Goal: Information Seeking & Learning: Learn about a topic

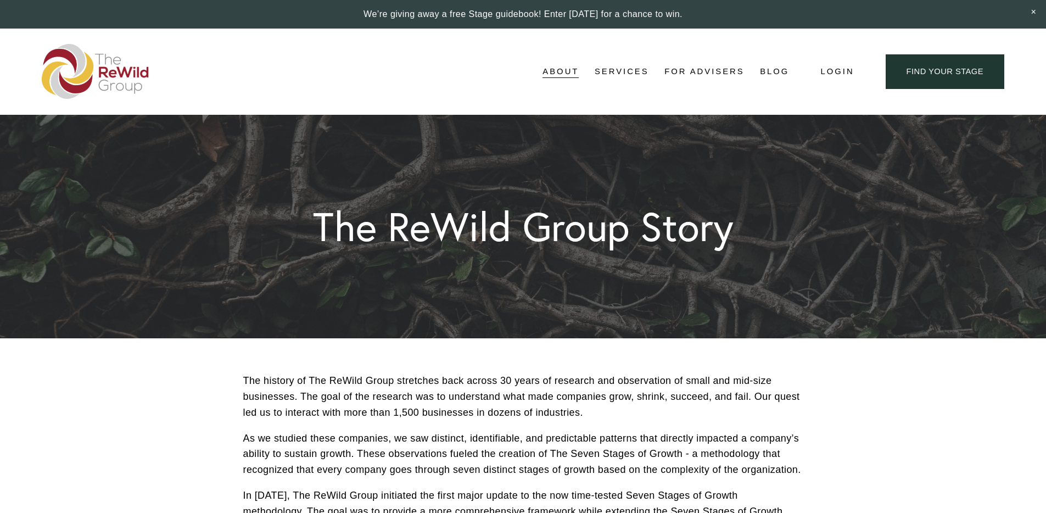
click at [475, 15] on link at bounding box center [523, 14] width 1046 height 29
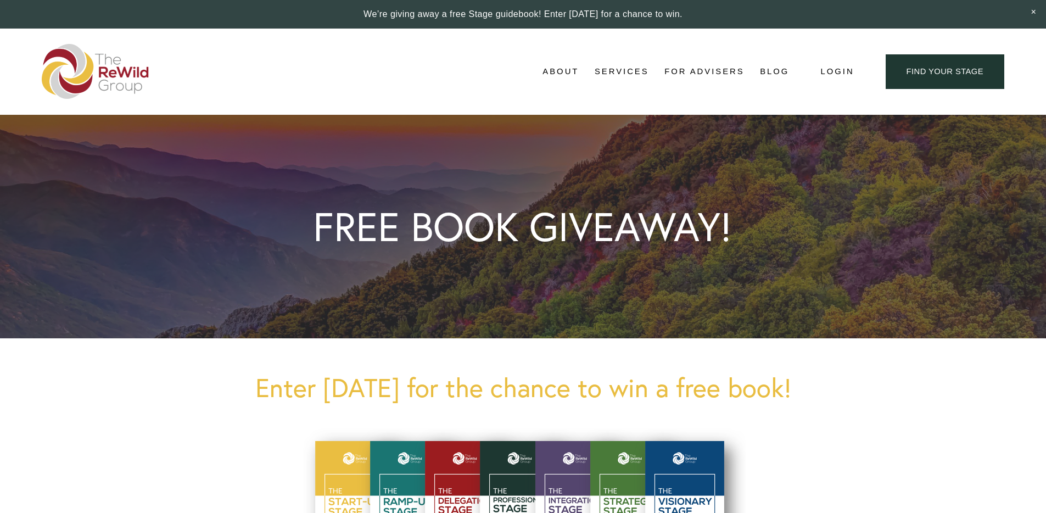
click at [92, 76] on img at bounding box center [96, 71] width 108 height 55
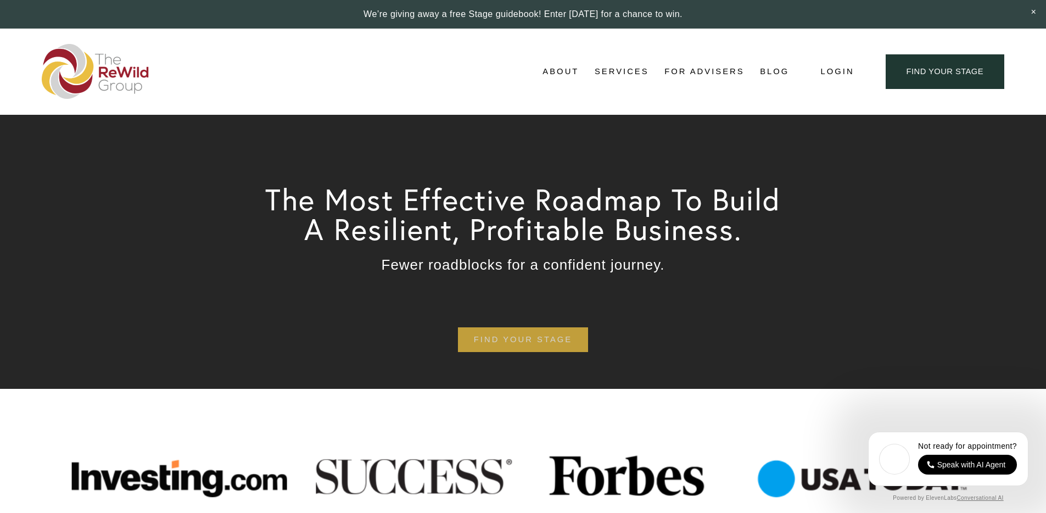
click at [548, 336] on link "find your stage" at bounding box center [523, 339] width 130 height 25
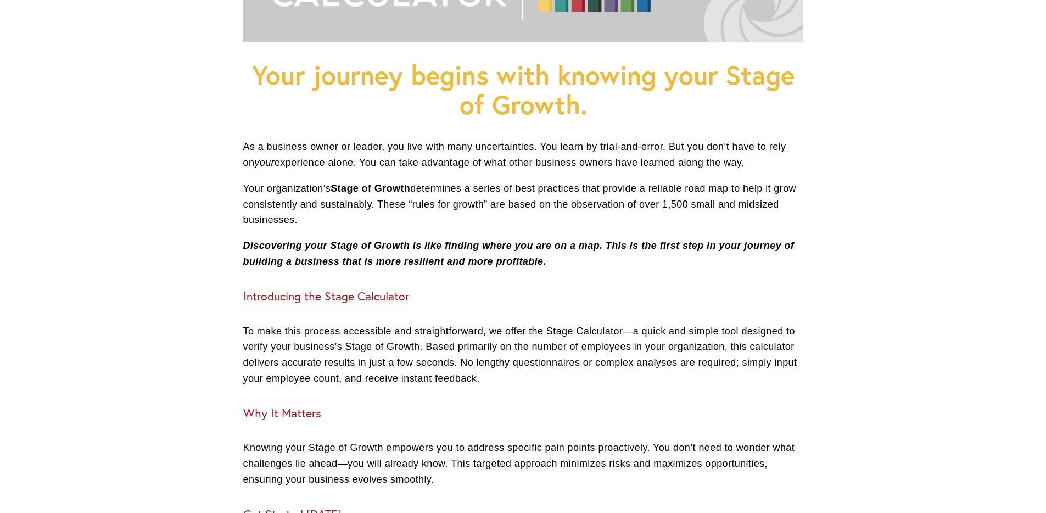
scroll to position [311, 0]
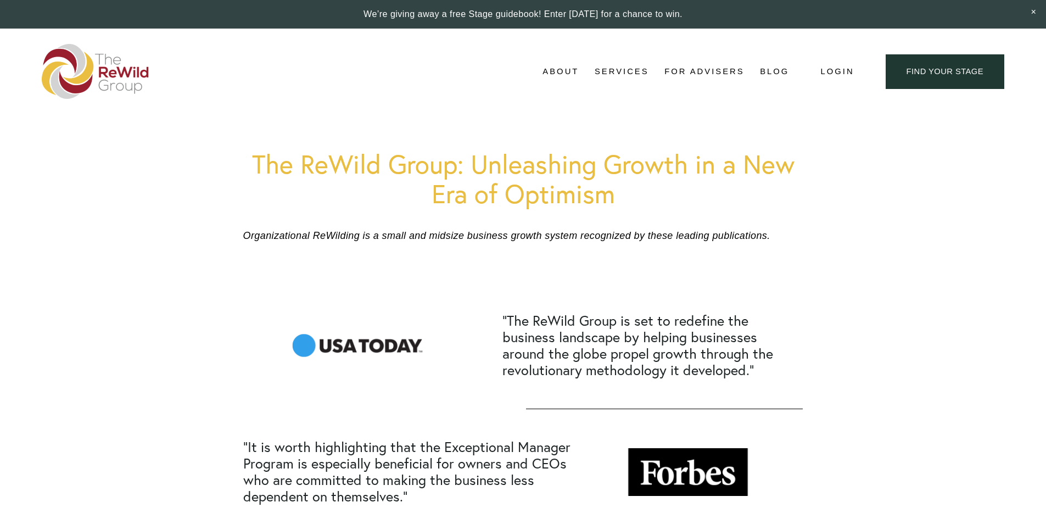
scroll to position [648, 0]
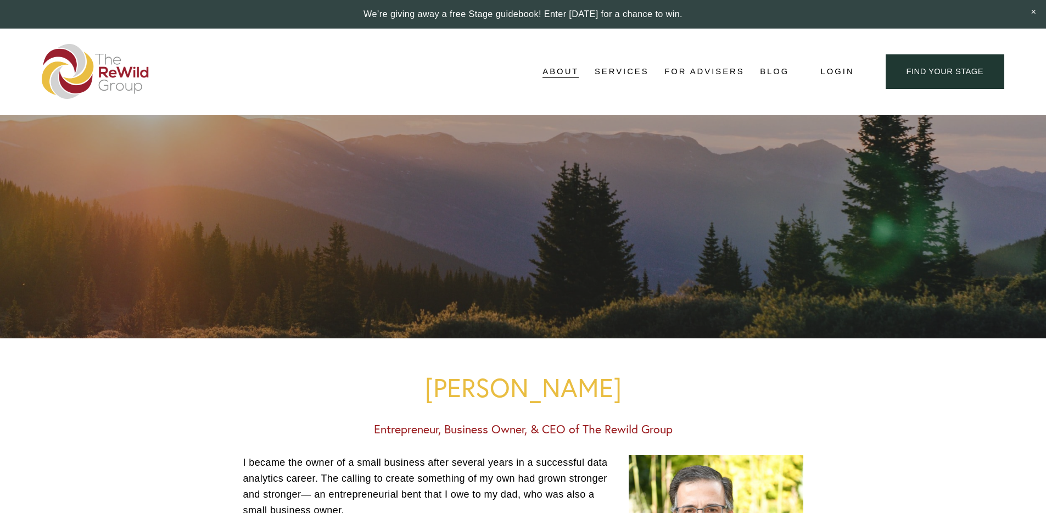
scroll to position [258, 0]
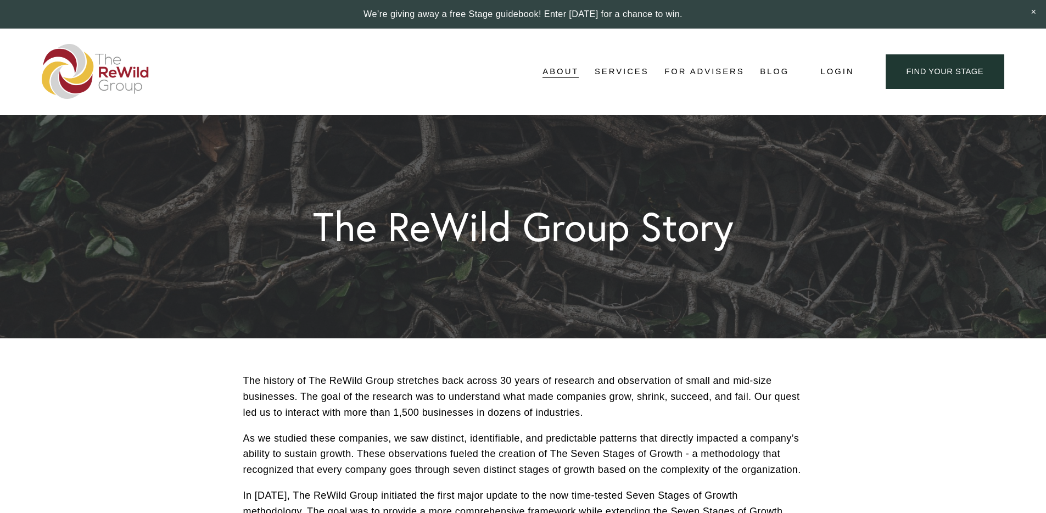
scroll to position [229, 0]
